Goal: Find specific page/section: Find specific page/section

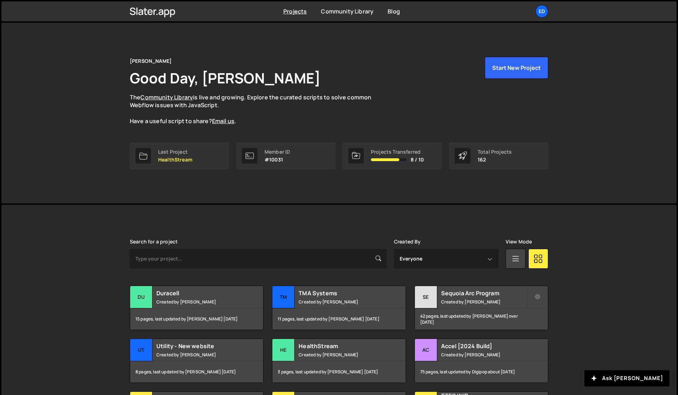
click at [103, 86] on div "Edgar Allan Good Day, Jared Malan The Community Library is live and growing. Ex…" at bounding box center [338, 113] width 675 height 181
click at [110, 117] on div "Edgar Allan Good Day, Jared Malan The Community Library is live and growing. Ex…" at bounding box center [338, 113] width 675 height 181
